Goal: Information Seeking & Learning: Learn about a topic

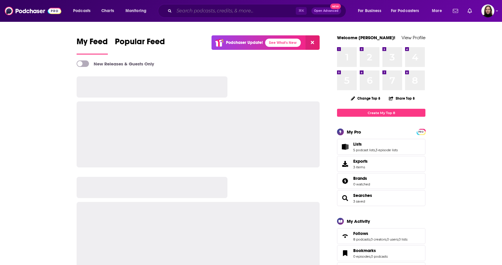
click at [197, 10] on input "Search podcasts, credits, & more..." at bounding box center [235, 10] width 122 height 9
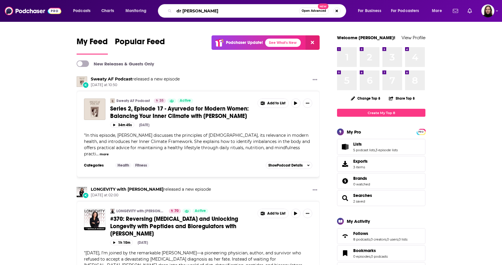
type input "dr [PERSON_NAME]"
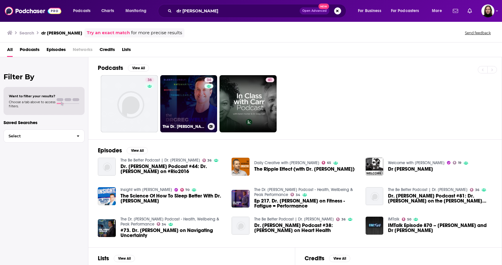
click at [192, 107] on link "34 The Dr. [PERSON_NAME] Podcast - Health, Wellbeing & Peak Performance" at bounding box center [188, 103] width 57 height 57
